Goal: Use online tool/utility: Use online tool/utility

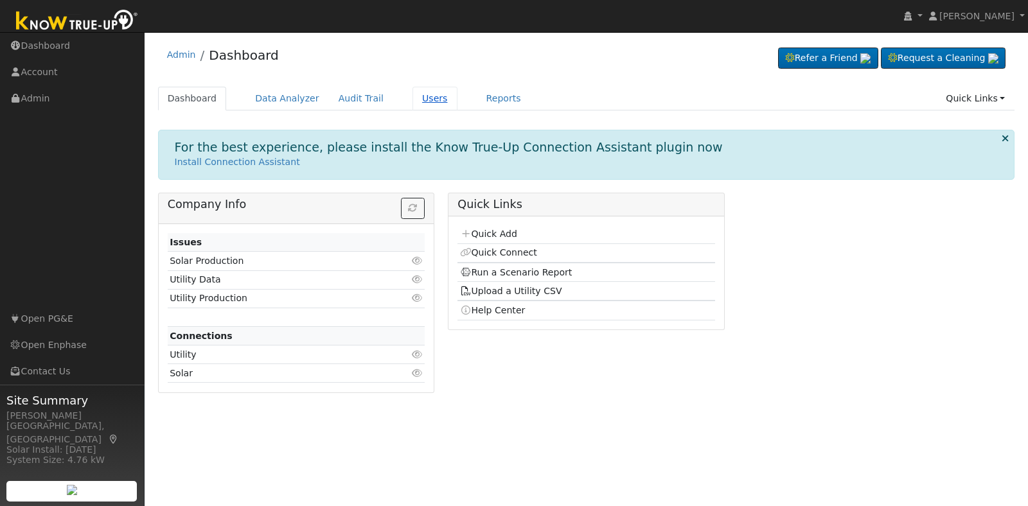
click at [412, 100] on link "Users" at bounding box center [434, 99] width 45 height 24
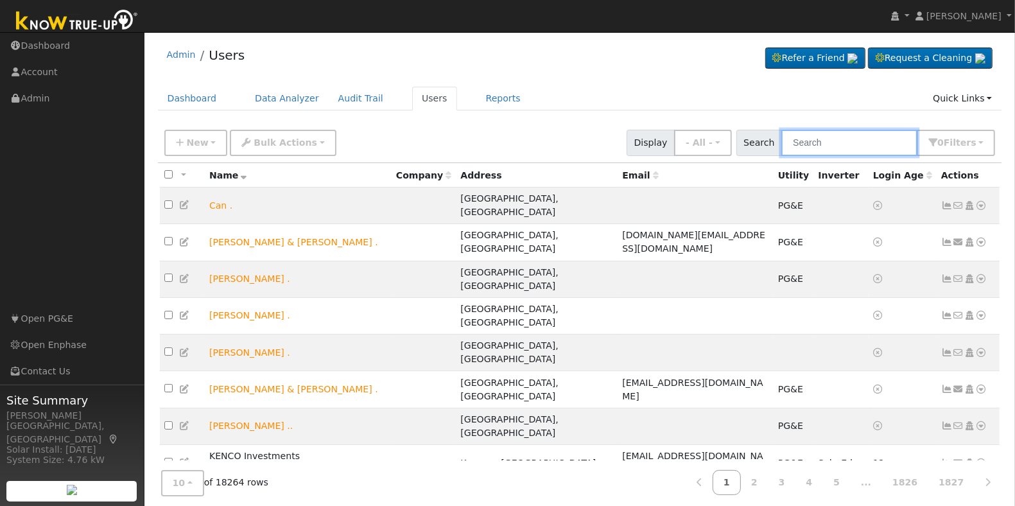
click at [836, 149] on input "text" at bounding box center [850, 143] width 136 height 26
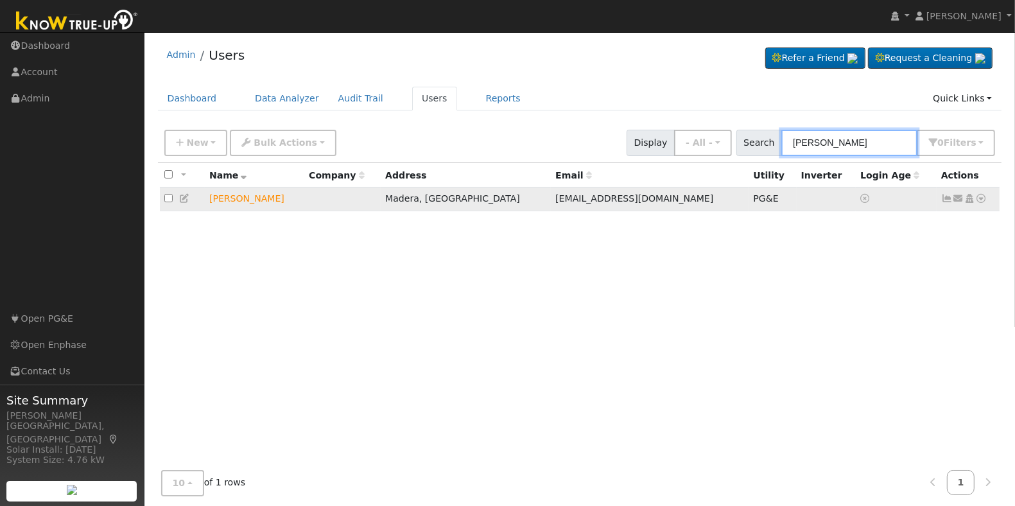
type input "john kelley"
click at [980, 200] on icon at bounding box center [982, 198] width 12 height 9
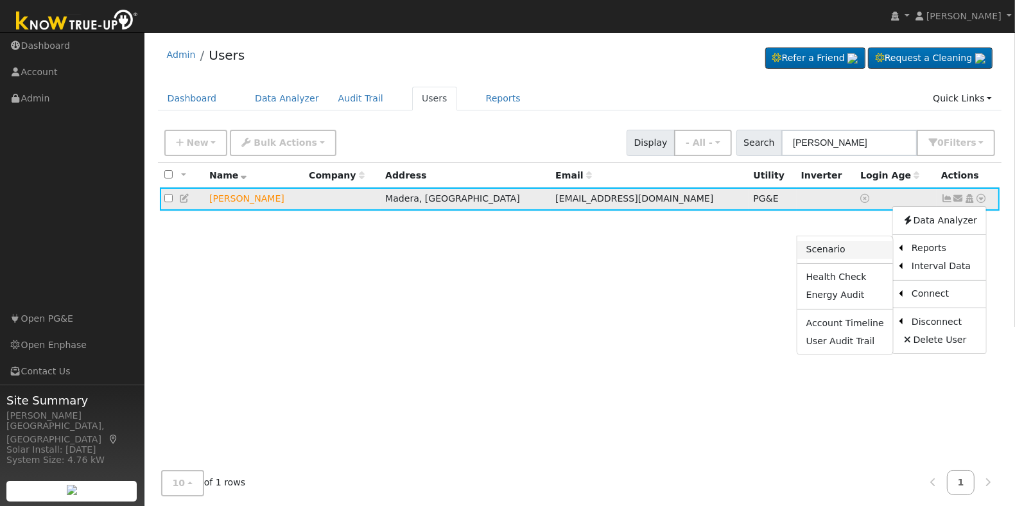
click at [819, 244] on link "Scenario" at bounding box center [846, 250] width 96 height 18
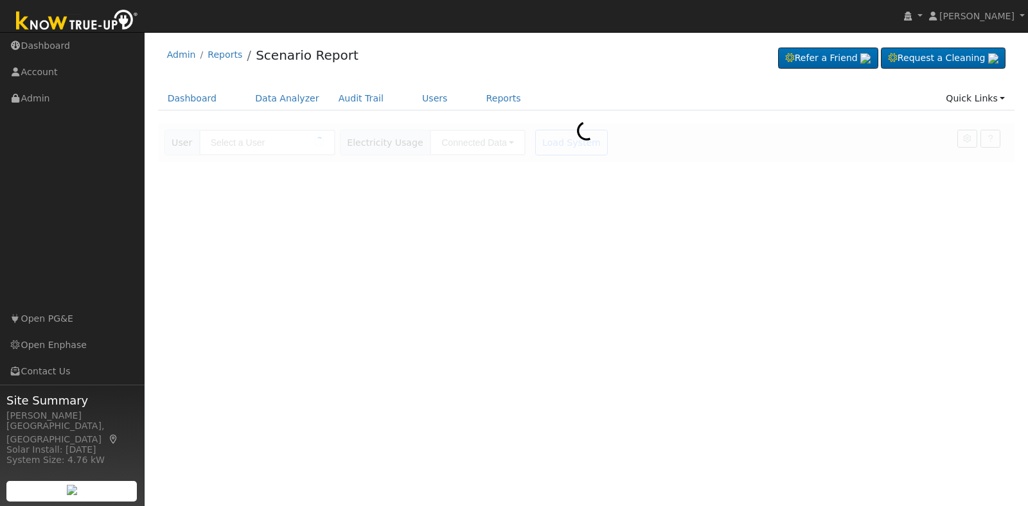
type input "[PERSON_NAME]"
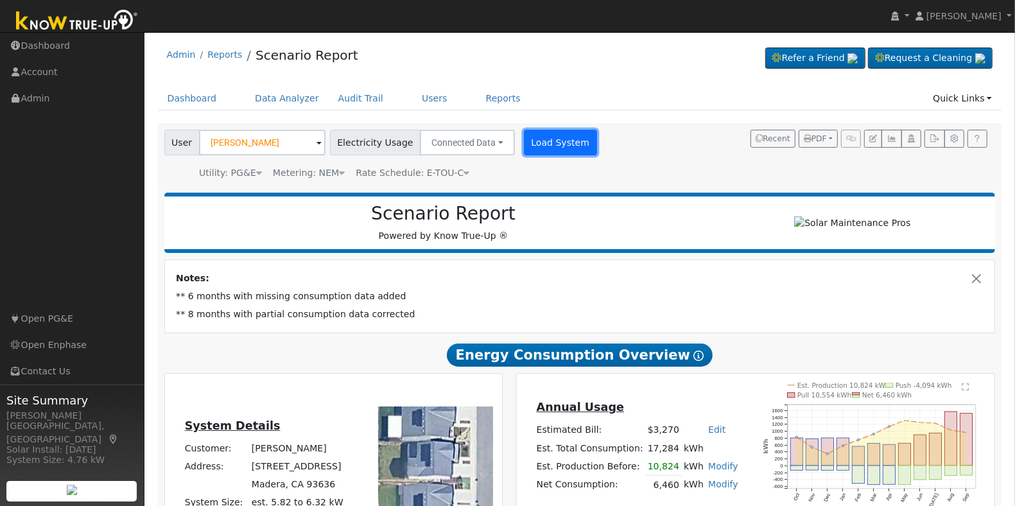
click at [548, 142] on button "Load System" at bounding box center [560, 143] width 73 height 26
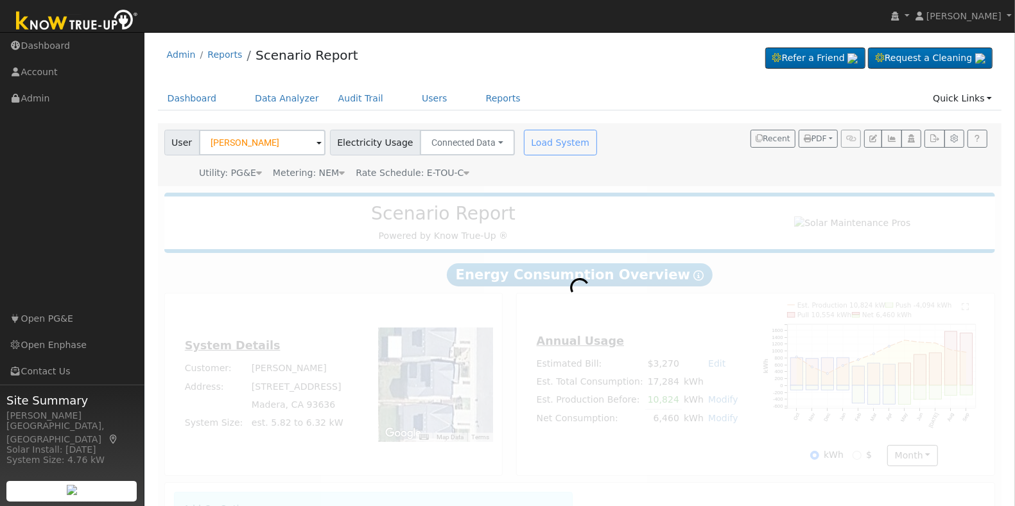
radio input "true"
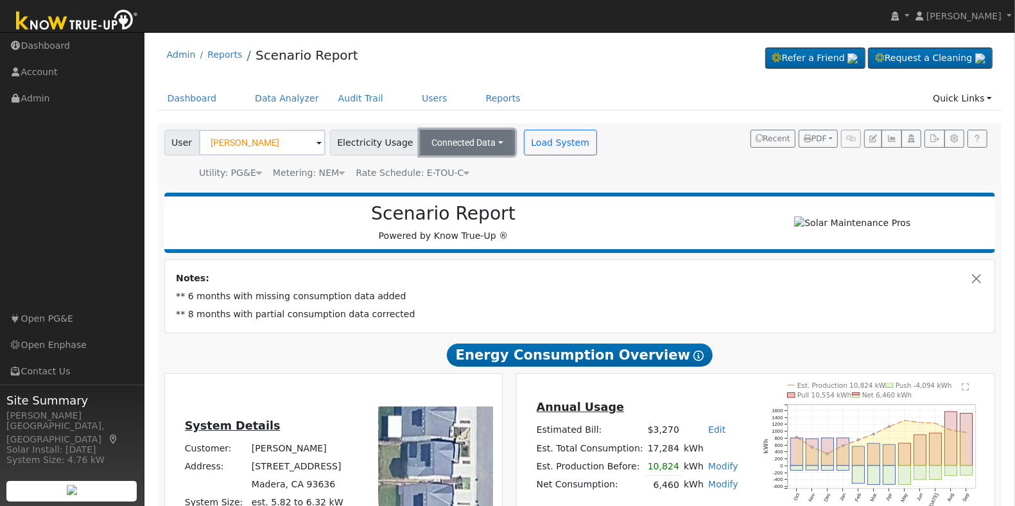
click at [454, 148] on button "Connected Data" at bounding box center [467, 143] width 95 height 26
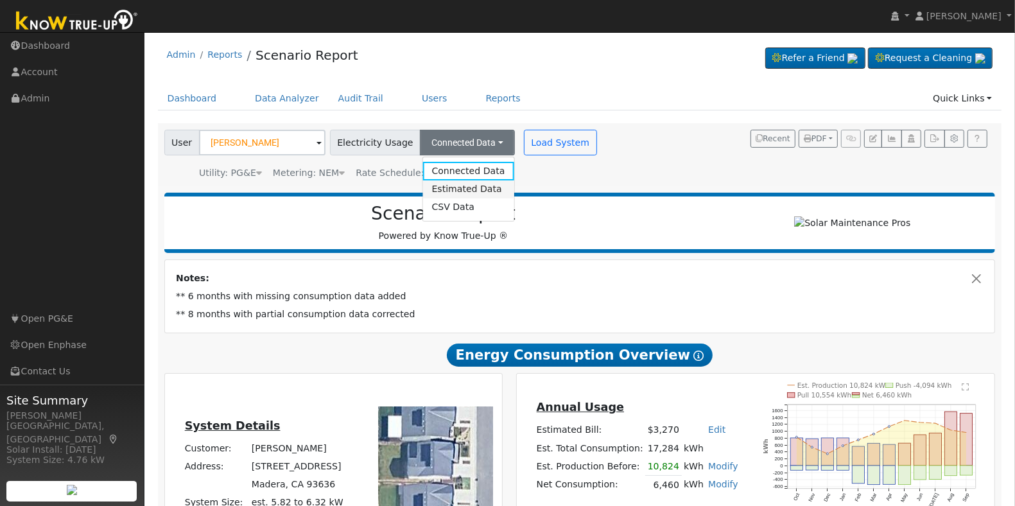
click at [453, 188] on link "Estimated Data" at bounding box center [468, 189] width 91 height 18
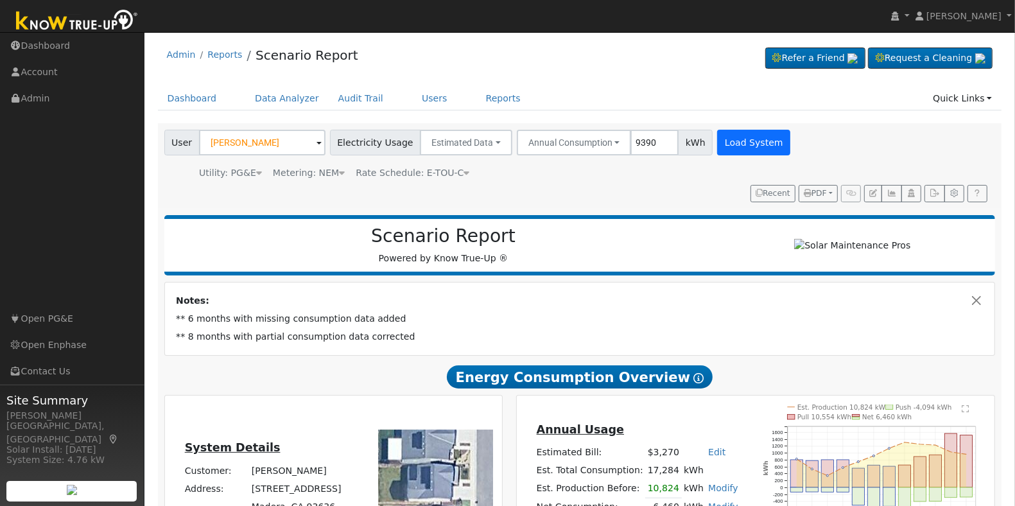
type input "9390"
click at [737, 136] on button "Load System" at bounding box center [753, 143] width 73 height 26
radio input "false"
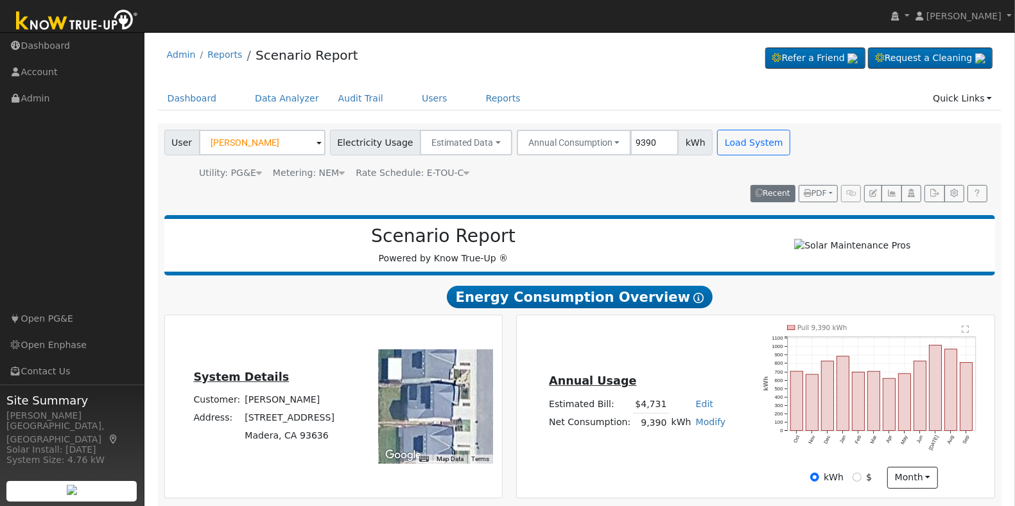
scroll to position [155, 0]
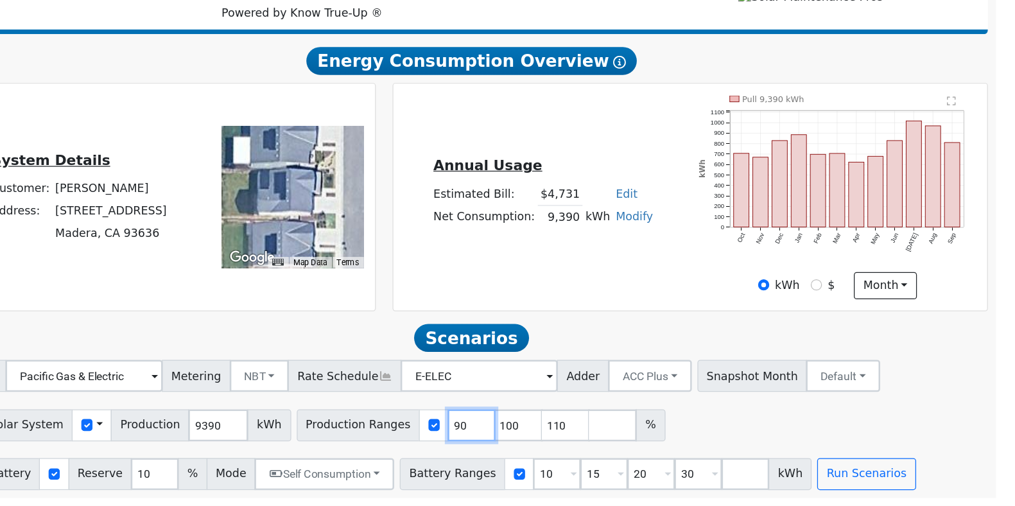
click at [561, 444] on input "90" at bounding box center [580, 441] width 39 height 26
type input "100"
type input "110"
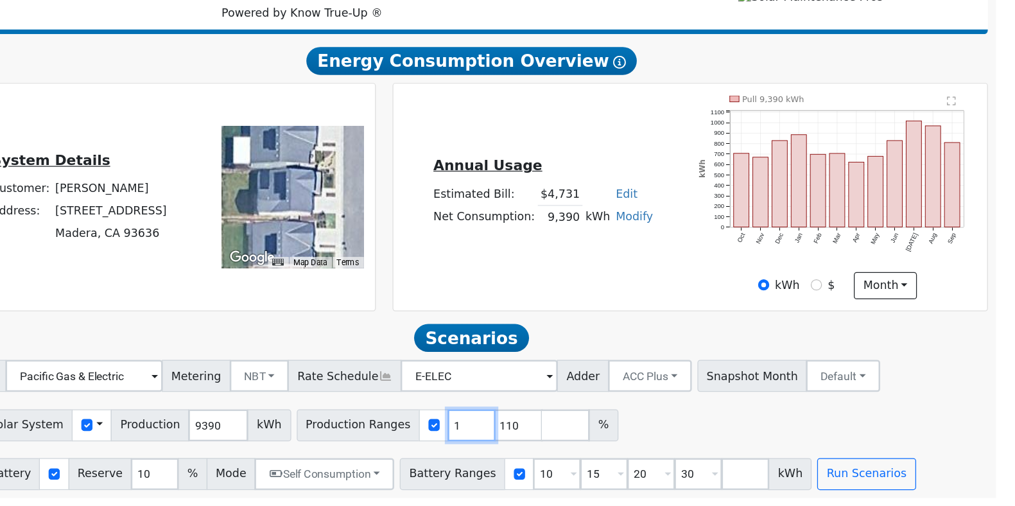
type input "110"
type input "1"
type input "103"
click at [629, 476] on input "10" at bounding box center [648, 481] width 39 height 26
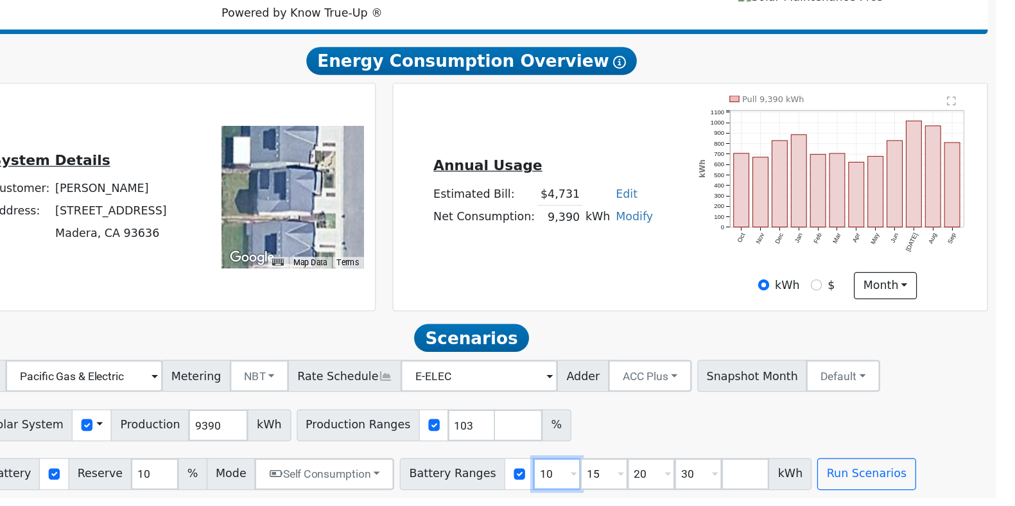
click at [629, 476] on input "10" at bounding box center [648, 481] width 39 height 26
type input "15"
type input "20"
type input "30"
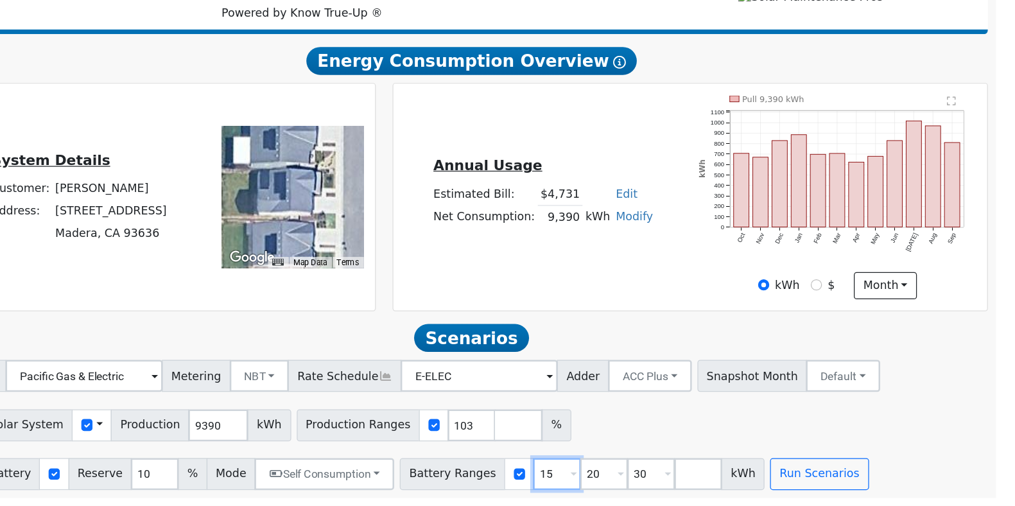
click at [629, 476] on input "15" at bounding box center [648, 481] width 39 height 26
type input "20"
type input "30"
click at [629, 476] on input "20" at bounding box center [648, 481] width 39 height 26
type input "30"
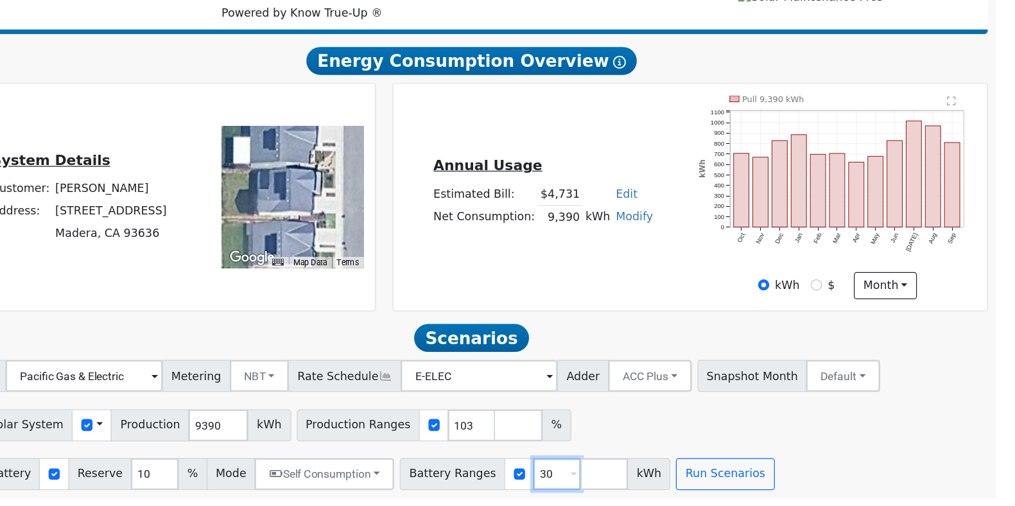
click at [629, 476] on input "30" at bounding box center [648, 481] width 39 height 26
click at [629, 476] on input "number" at bounding box center [648, 481] width 39 height 26
type input "13.5"
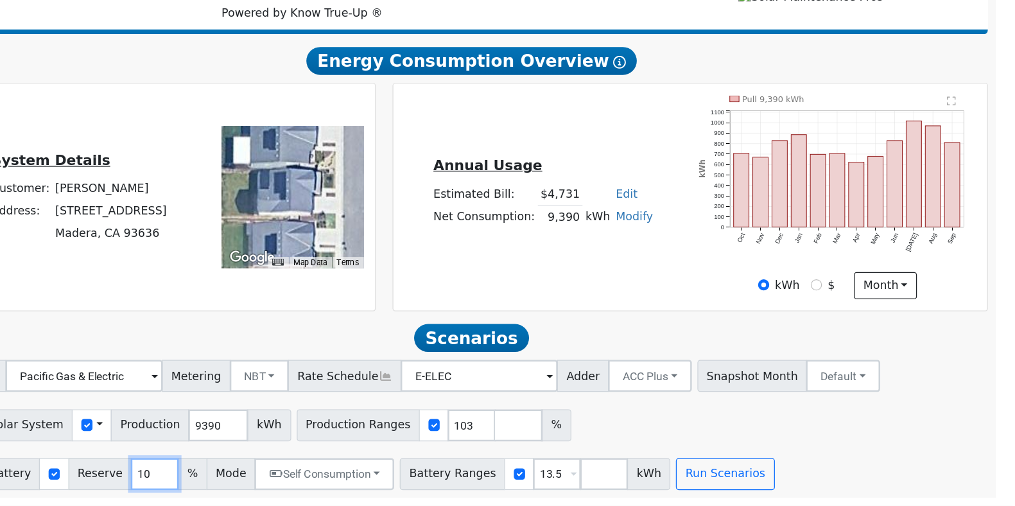
click at [315, 477] on input "10" at bounding box center [325, 481] width 39 height 26
type input "20"
click at [744, 480] on button "Run Scenarios" at bounding box center [783, 481] width 79 height 26
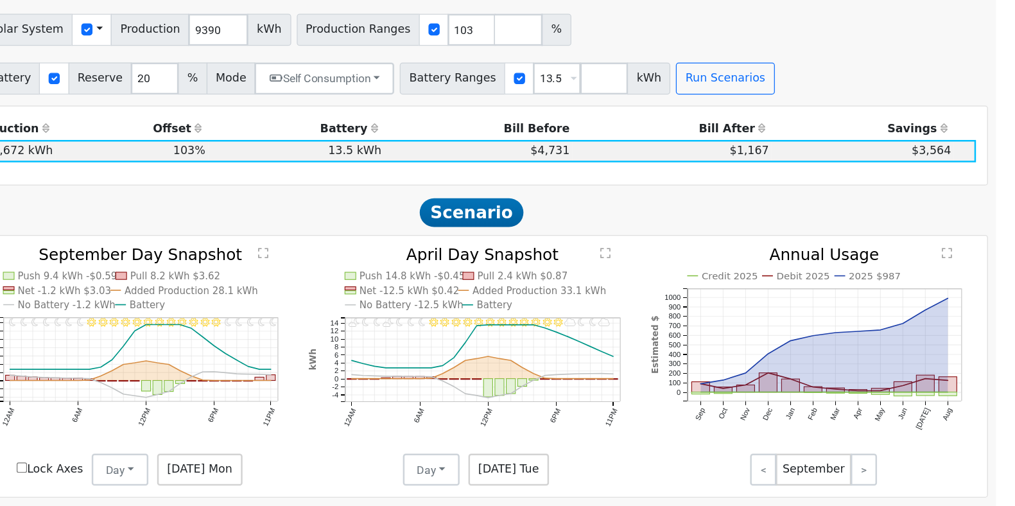
scroll to position [476, 0]
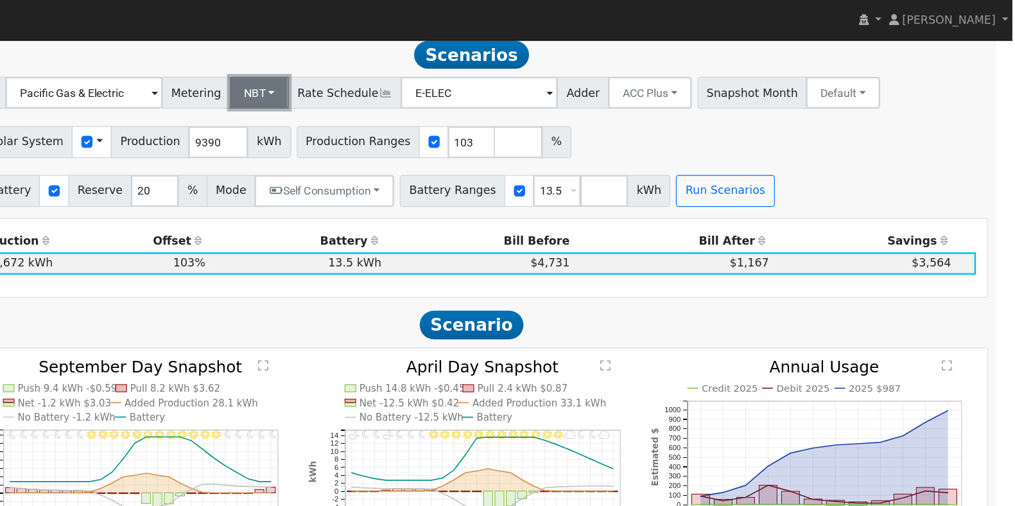
click at [412, 78] on button "NBT" at bounding box center [409, 75] width 48 height 26
click at [413, 109] on link "NEM" at bounding box center [424, 103] width 89 height 18
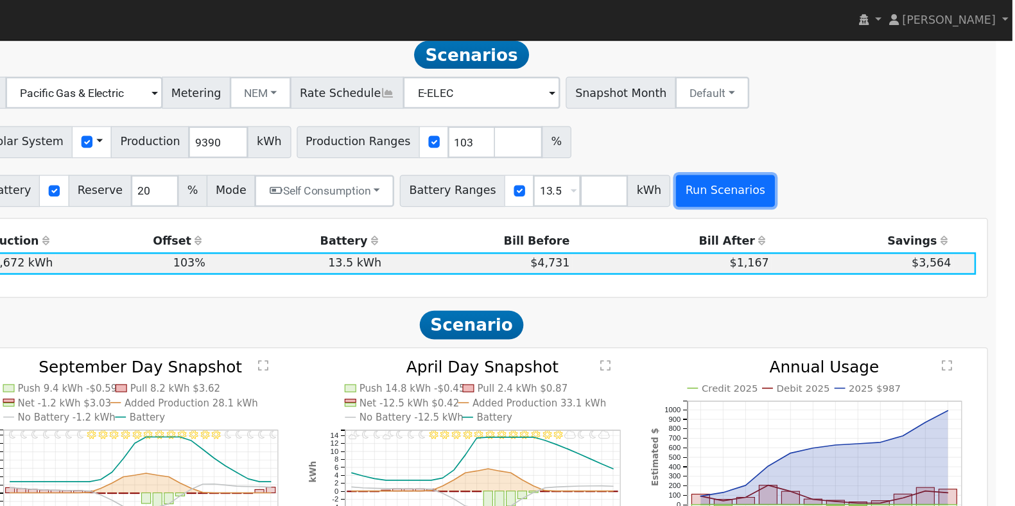
click at [778, 160] on button "Run Scenarios" at bounding box center [783, 154] width 79 height 26
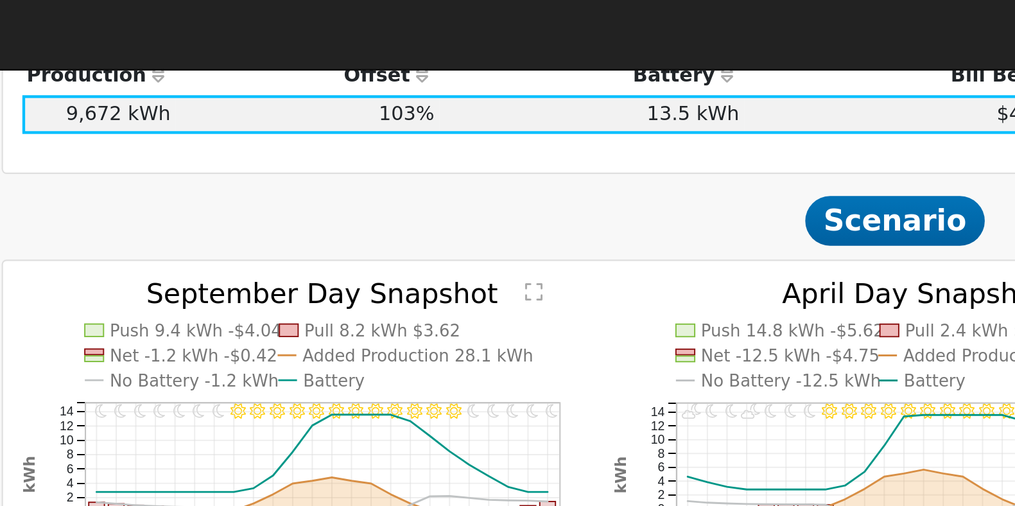
scroll to position [634, 0]
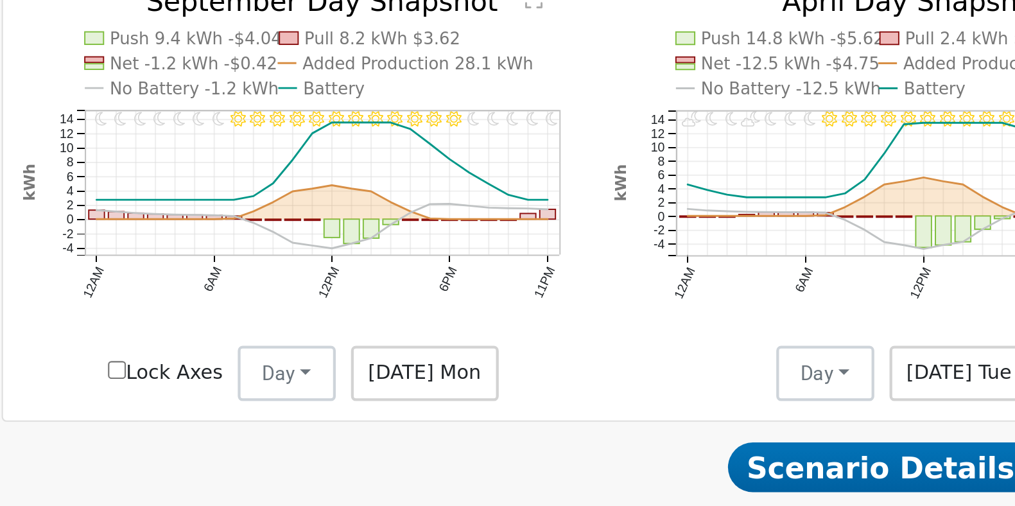
click at [226, 182] on text "No Battery -1.2 kWh" at bounding box center [253, 177] width 78 height 9
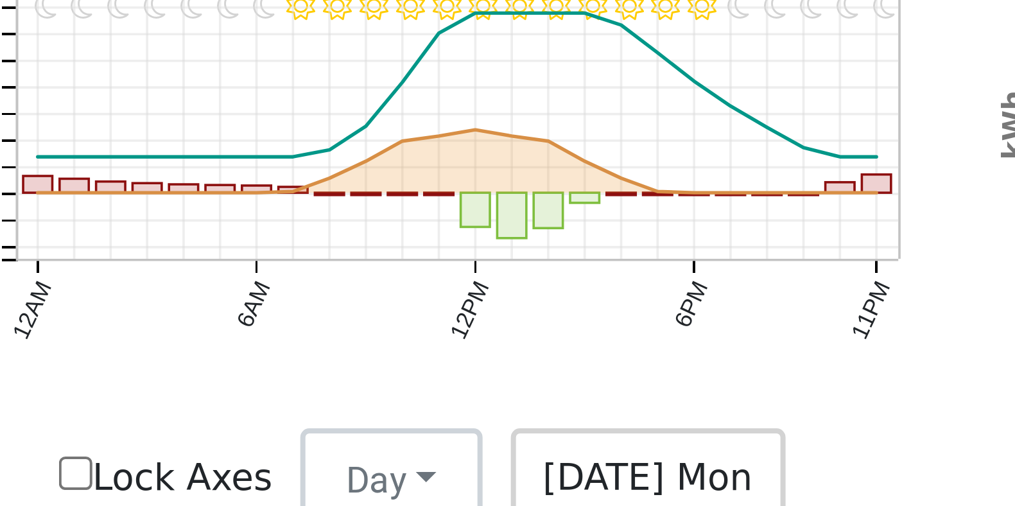
click at [428, 243] on icon "11PM - Clear 10PM - Clear 9PM - Clear 8PM - Clear 7PM - Clear 6PM - Clear 5PM -…" at bounding box center [305, 225] width 262 height 188
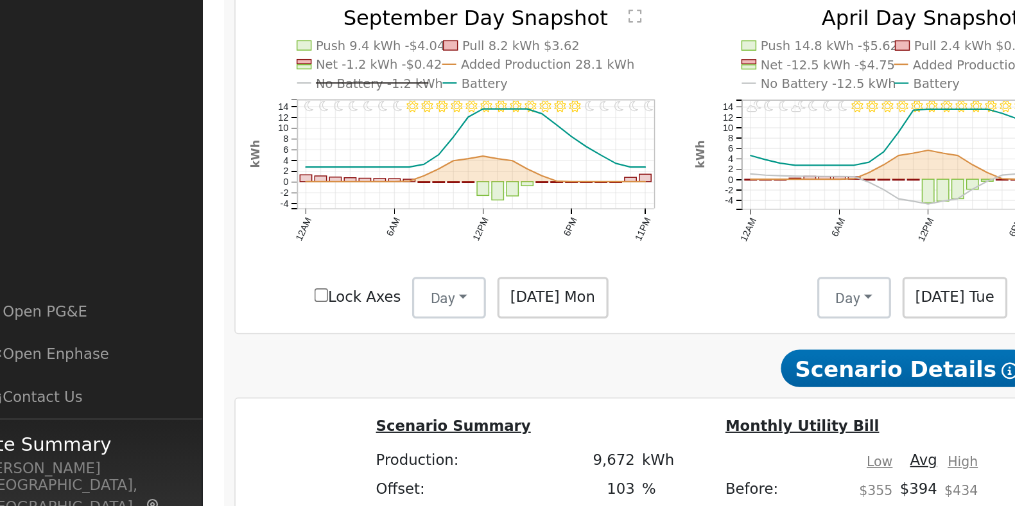
click at [354, 323] on span "[DATE] Mon" at bounding box center [361, 310] width 69 height 26
click at [309, 317] on button "Day" at bounding box center [297, 310] width 46 height 26
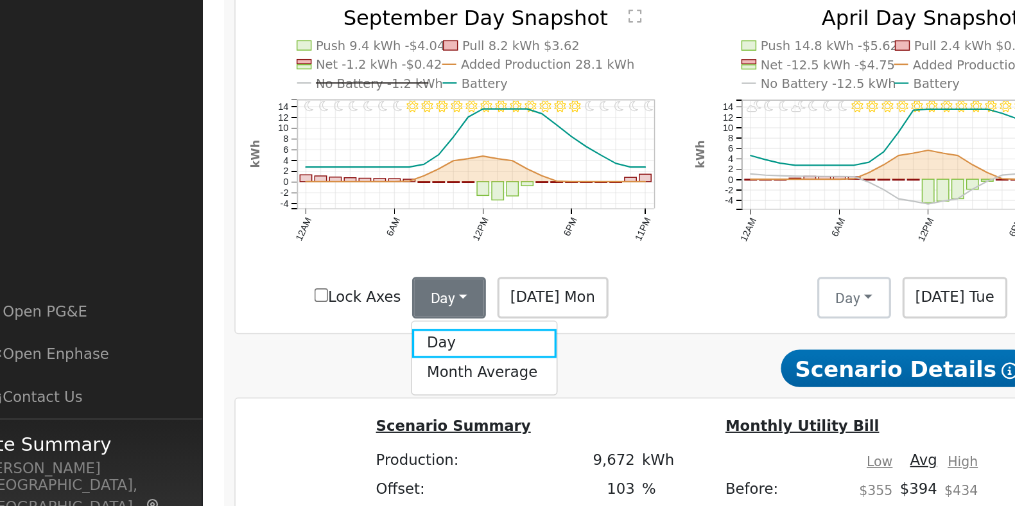
click at [424, 323] on div "Lock Axes Day Day Month Average [DATE] Mon" at bounding box center [305, 310] width 276 height 26
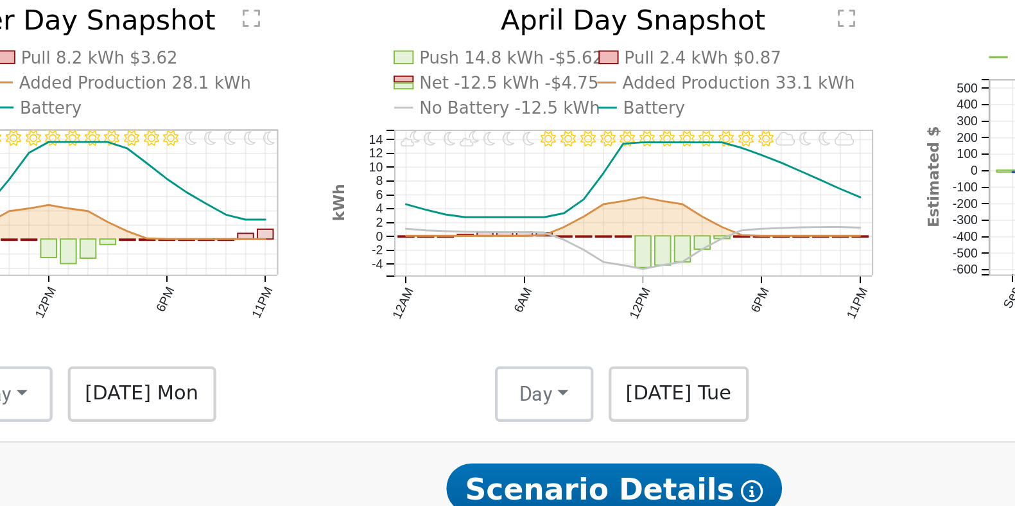
click at [511, 182] on text "No Battery -12.5 kWh" at bounding box center [531, 177] width 83 height 9
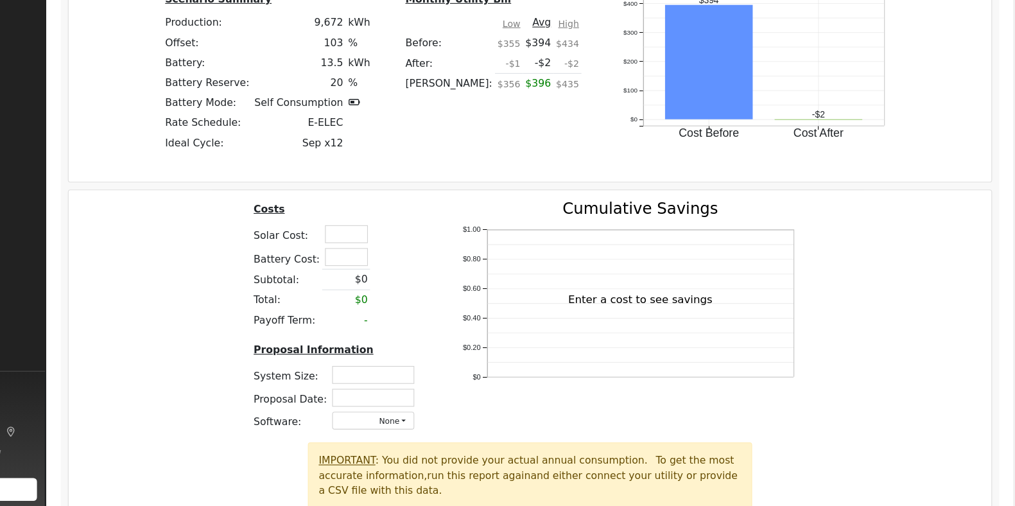
scroll to position [974, 0]
click at [401, 259] on td at bounding box center [414, 260] width 43 height 21
click at [407, 261] on input "text" at bounding box center [415, 260] width 39 height 16
click at [423, 286] on input "text" at bounding box center [415, 281] width 39 height 16
type input "$23,500"
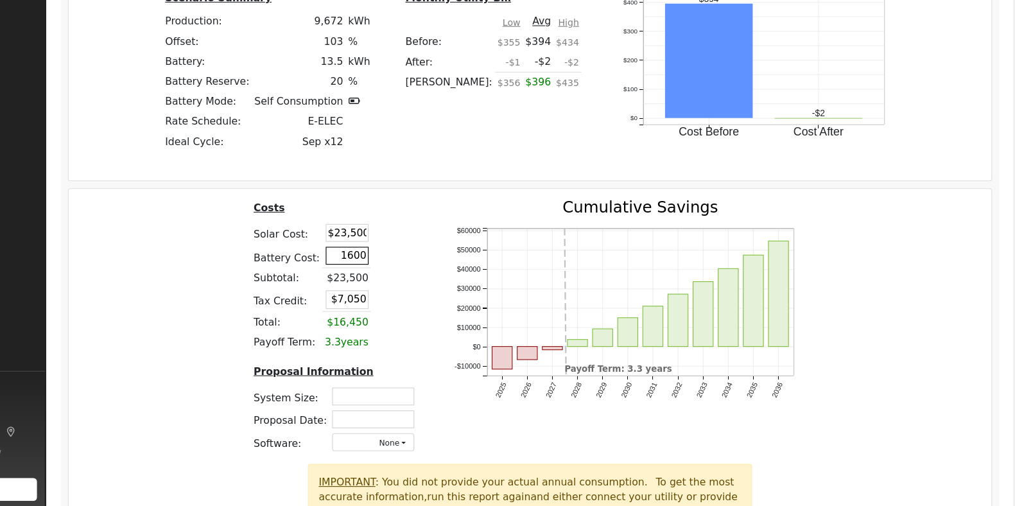
type input "16000"
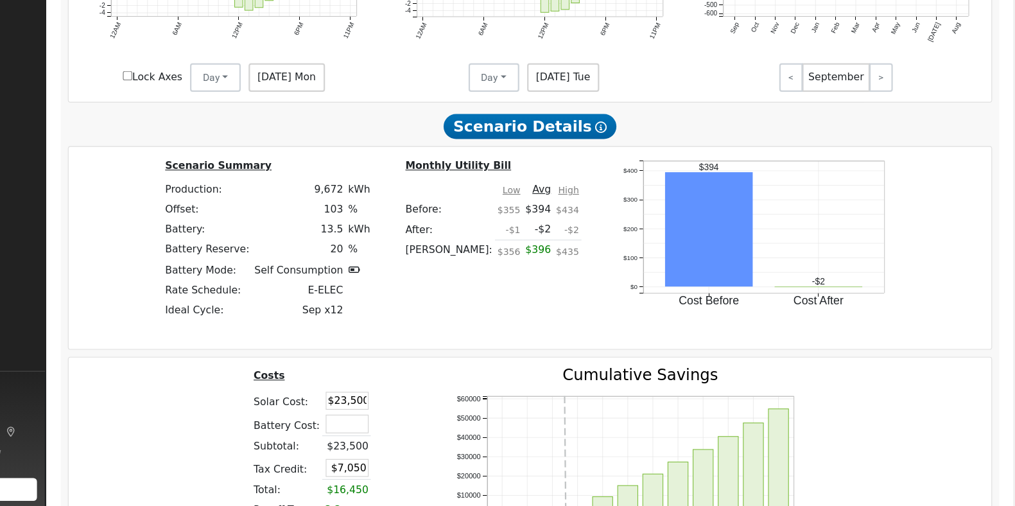
scroll to position [1010, 0]
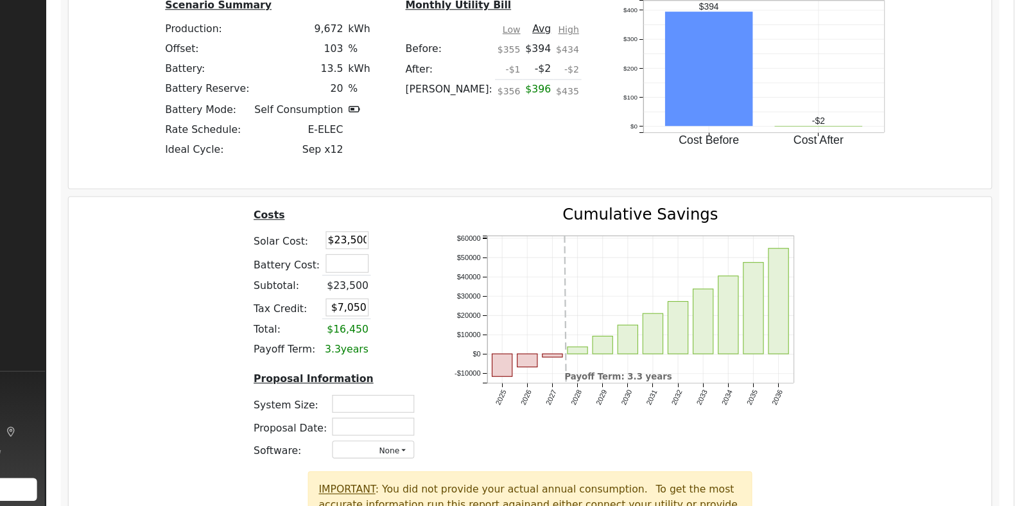
click at [455, 300] on table "Costs Solar Cost: $23,500 Battery Cost: Subtotal: $23,500 Tax Credit: $7,050 To…" at bounding box center [405, 306] width 153 height 137
click at [407, 296] on input "text" at bounding box center [415, 288] width 39 height 16
type input "$16,000"
type input "$11,850"
click at [448, 295] on td at bounding box center [448, 288] width 22 height 21
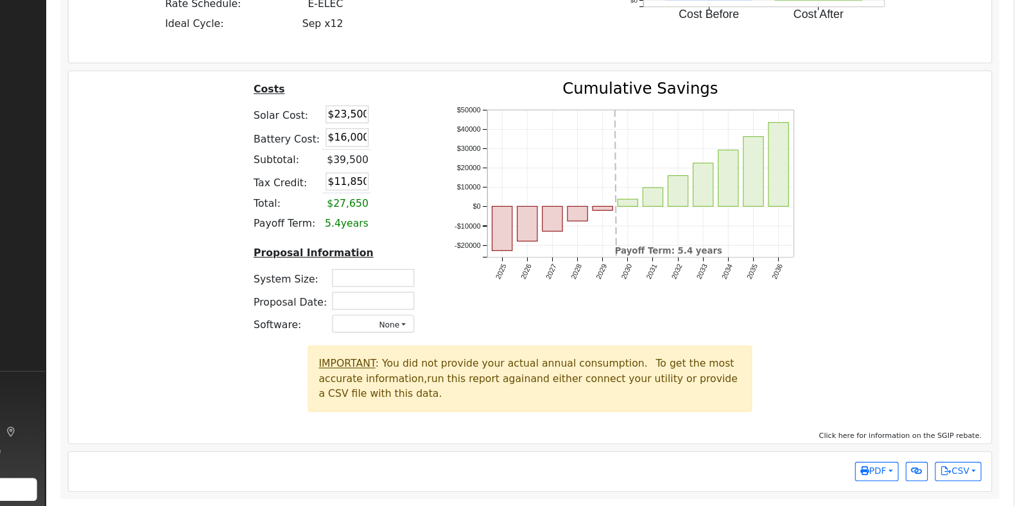
scroll to position [1135, 0]
click at [407, 146] on input "$23,500" at bounding box center [415, 154] width 39 height 16
click at [496, 131] on div "2025 2026 2027 2028 2029 2030 2031 2032 2033 2034 2035 2036 -$20000 -$10000 $0 …" at bounding box center [670, 243] width 348 height 238
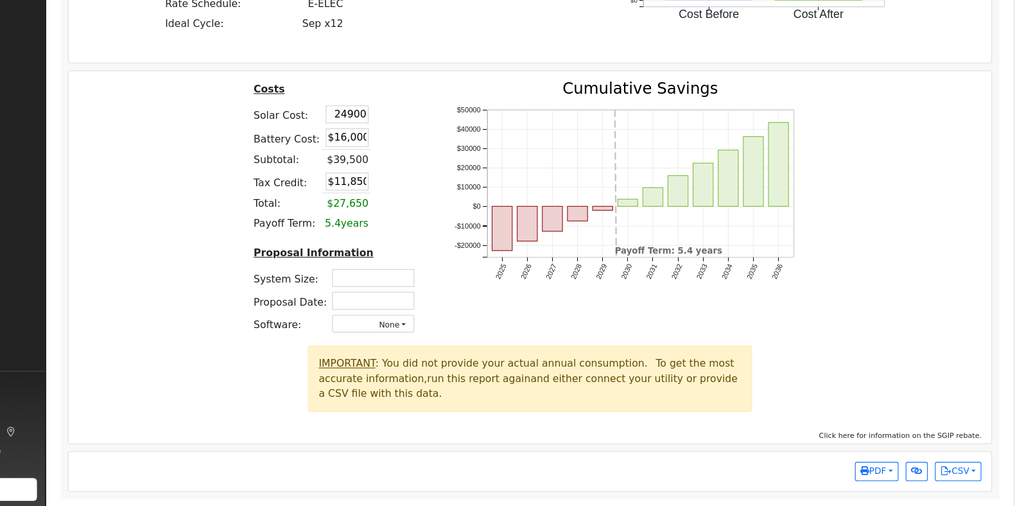
type input "$24,900"
type input "$12,270"
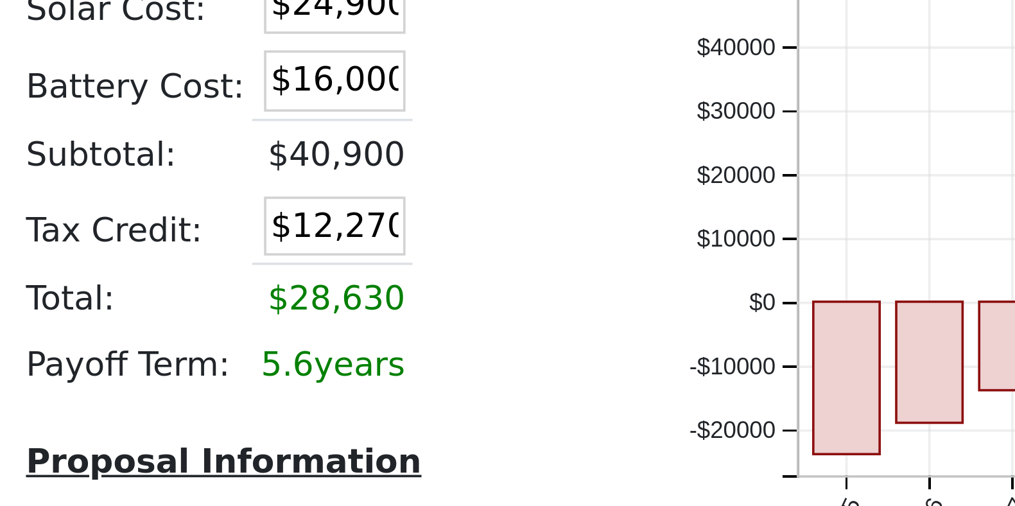
click at [464, 234] on table "Costs Solar Cost: $24,900 Battery Cost: $16,000 Subtotal: $40,900 Tax Credit: $…" at bounding box center [405, 202] width 153 height 137
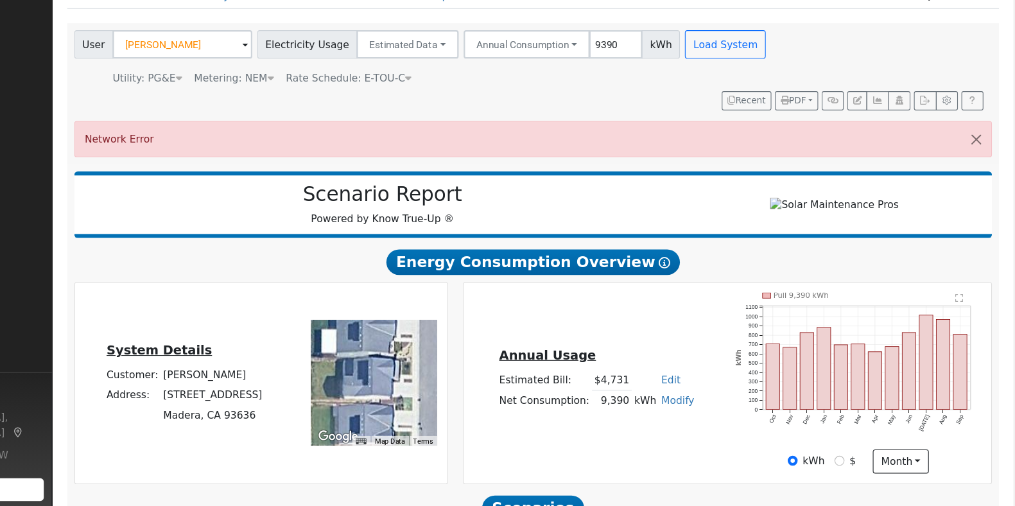
scroll to position [58, 0]
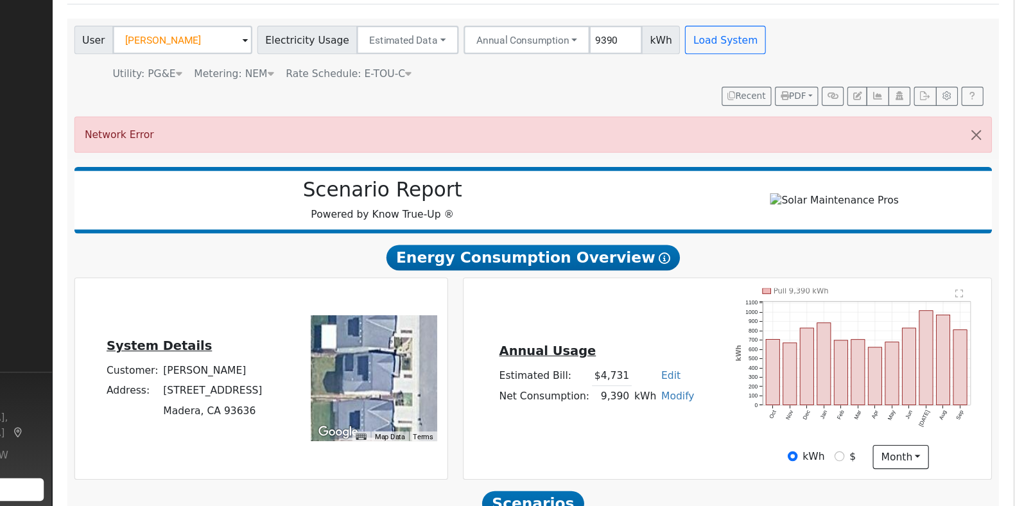
click at [597, 342] on div "Annual Usage Estimated Bill: $4,731 Edit Estimated Bill $ Annual Net Consumptio…" at bounding box center [756, 391] width 474 height 164
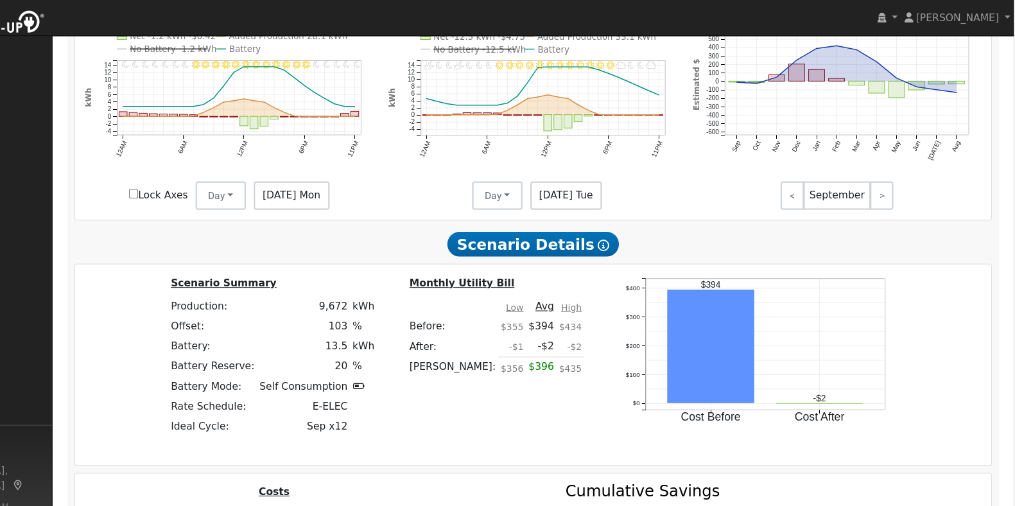
scroll to position [742, 0]
